Goal: Transaction & Acquisition: Obtain resource

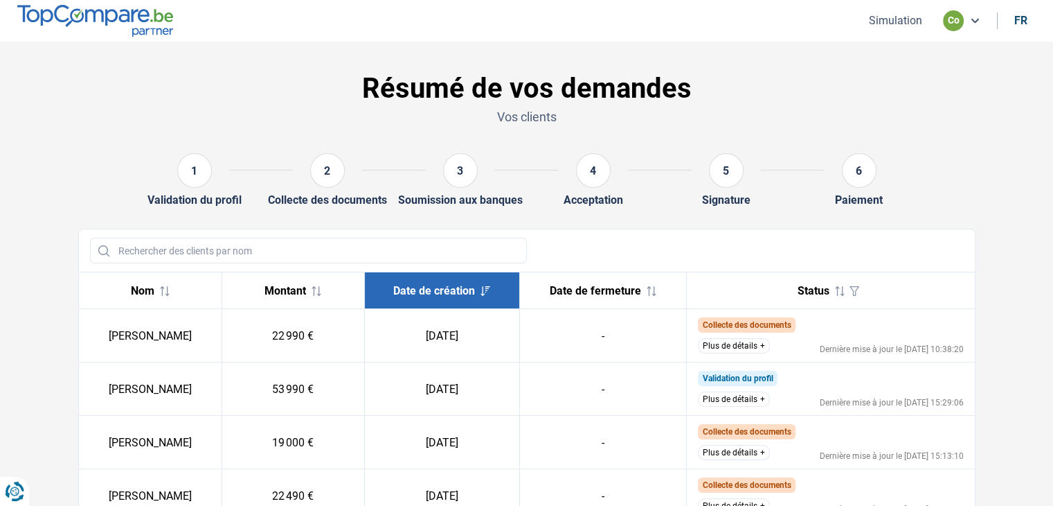
click at [906, 23] on button "Simulation" at bounding box center [896, 20] width 62 height 15
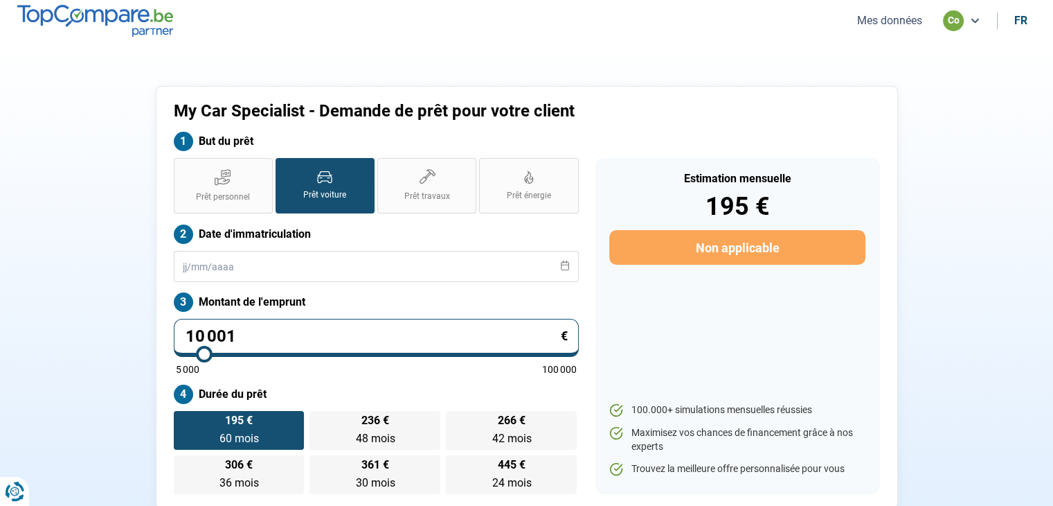
click at [906, 23] on button "Mes données" at bounding box center [889, 20] width 73 height 15
